Goal: Information Seeking & Learning: Learn about a topic

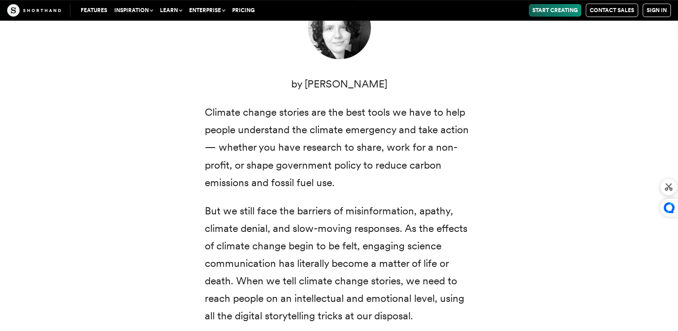
scroll to position [355, 0]
click at [672, 189] on div at bounding box center [668, 186] width 11 height 11
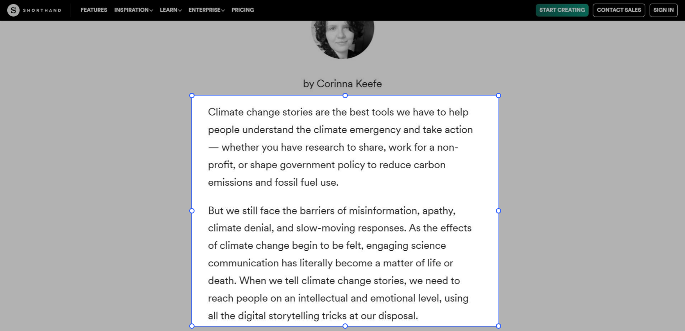
drag, startPoint x: 192, startPoint y: 95, endPoint x: 499, endPoint y: 327, distance: 384.2
click at [499, 327] on div at bounding box center [342, 165] width 685 height 331
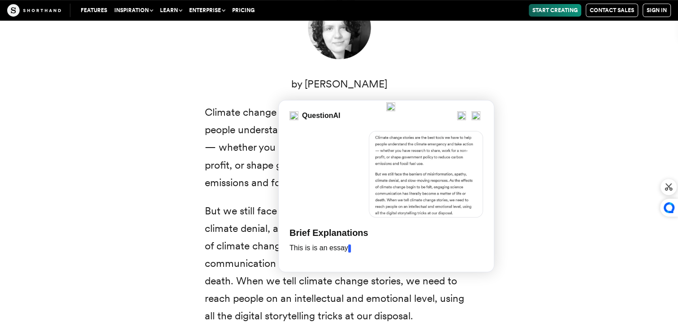
scroll to position [0, 0]
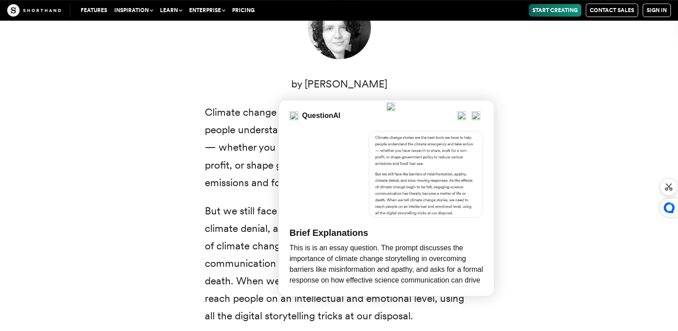
drag, startPoint x: 202, startPoint y: 112, endPoint x: 430, endPoint y: 321, distance: 309.8
click at [430, 321] on div "Climate change: two small words that represent a radical transformation of our …" at bounding box center [339, 200] width 305 height 607
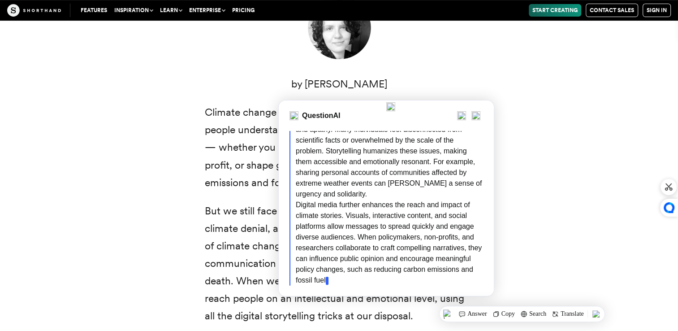
copy div "Climate change stories are the best tools we have to help people understand the…"
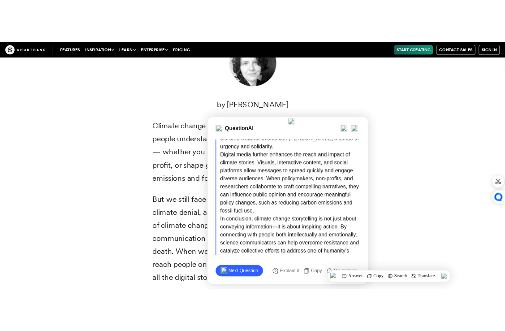
scroll to position [380, 0]
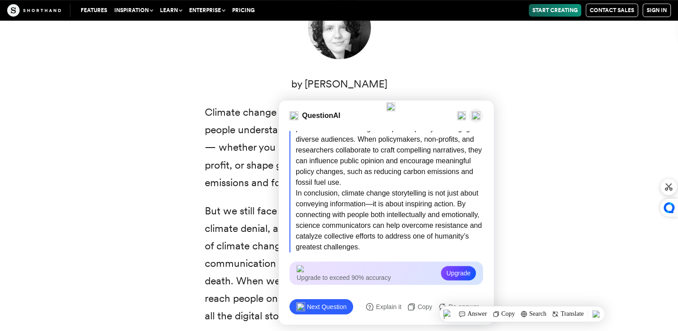
click at [477, 114] on img at bounding box center [475, 115] width 9 height 9
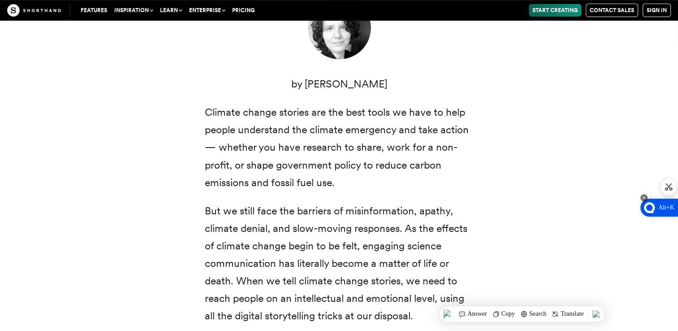
click at [675, 209] on div "Alt+K" at bounding box center [659, 207] width 38 height 18
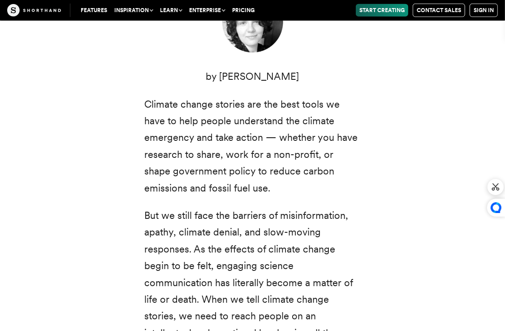
click at [394, 185] on div "Climate change: two small words that represent a radical transformation of our …" at bounding box center [252, 221] width 505 height 707
drag, startPoint x: 229, startPoint y: 76, endPoint x: 301, endPoint y: 78, distance: 71.3
click at [301, 78] on p "by [PERSON_NAME]" at bounding box center [252, 76] width 217 height 17
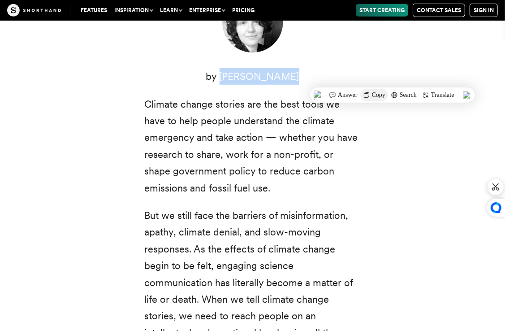
drag, startPoint x: 301, startPoint y: 78, endPoint x: 373, endPoint y: 100, distance: 75.8
click at [373, 100] on div "Copy" at bounding box center [374, 95] width 28 height 13
copy p "[PERSON_NAME]"
